Goal: Task Accomplishment & Management: Manage account settings

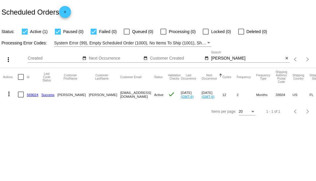
click at [220, 57] on input "Fortson" at bounding box center [247, 58] width 73 height 5
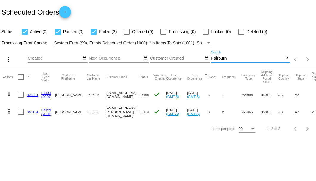
type input "Fairburn"
drag, startPoint x: 21, startPoint y: 93, endPoint x: 21, endPoint y: 86, distance: 7.8
click at [21, 93] on div at bounding box center [21, 95] width 6 height 6
click at [21, 98] on input "checkbox" at bounding box center [21, 98] width 0 height 0
checkbox input "true"
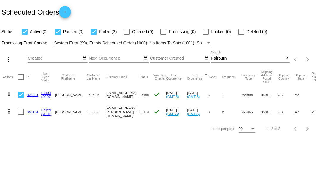
click at [6, 94] on mat-icon "more_vert" at bounding box center [8, 93] width 7 height 7
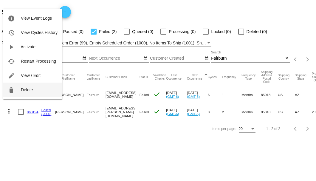
click at [31, 89] on span "Delete" at bounding box center [27, 89] width 12 height 5
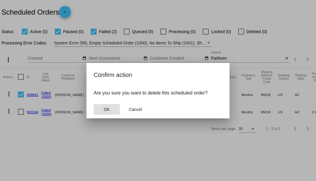
click at [104, 109] on span "OK" at bounding box center [107, 109] width 6 height 5
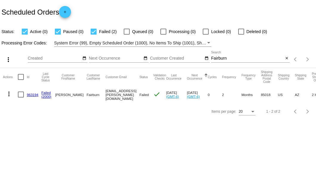
click at [35, 93] on link "963194" at bounding box center [33, 95] width 12 height 4
drag, startPoint x: 94, startPoint y: 95, endPoint x: 134, endPoint y: 95, distance: 40.6
click at [134, 95] on mat-cell "[EMAIL_ADDRESS][PERSON_NAME][DOMAIN_NAME]" at bounding box center [123, 94] width 34 height 17
copy mat-cell "[EMAIL_ADDRESS][PERSON_NAME][DOMAIN_NAME]"
